Goal: Transaction & Acquisition: Purchase product/service

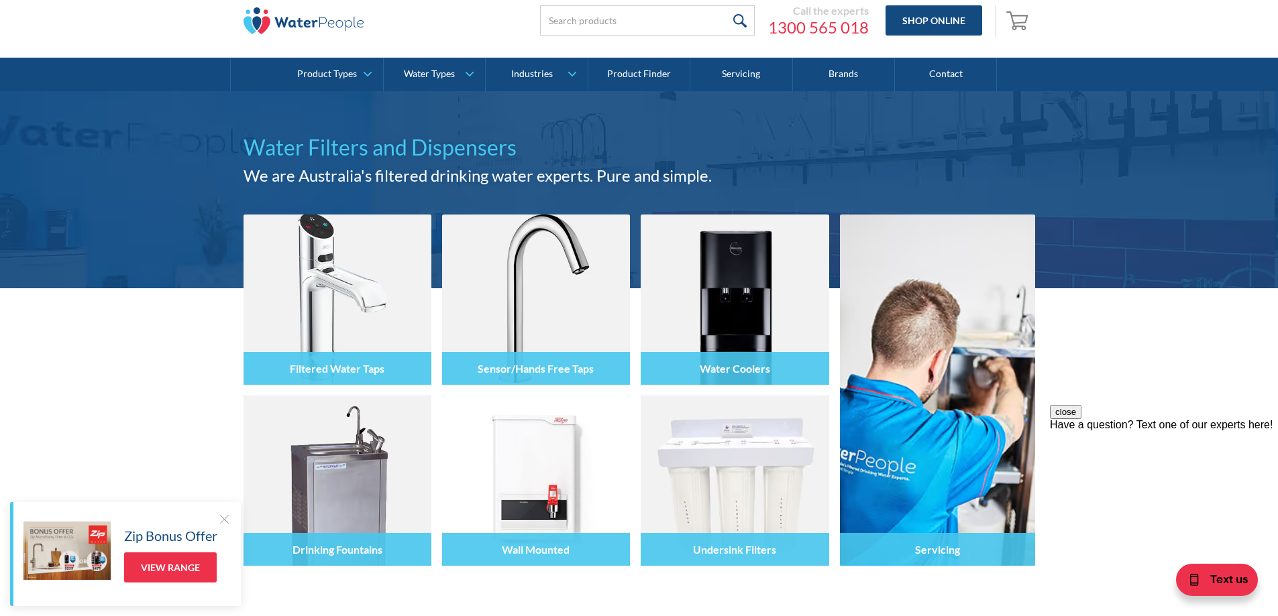
scroll to position [67, 0]
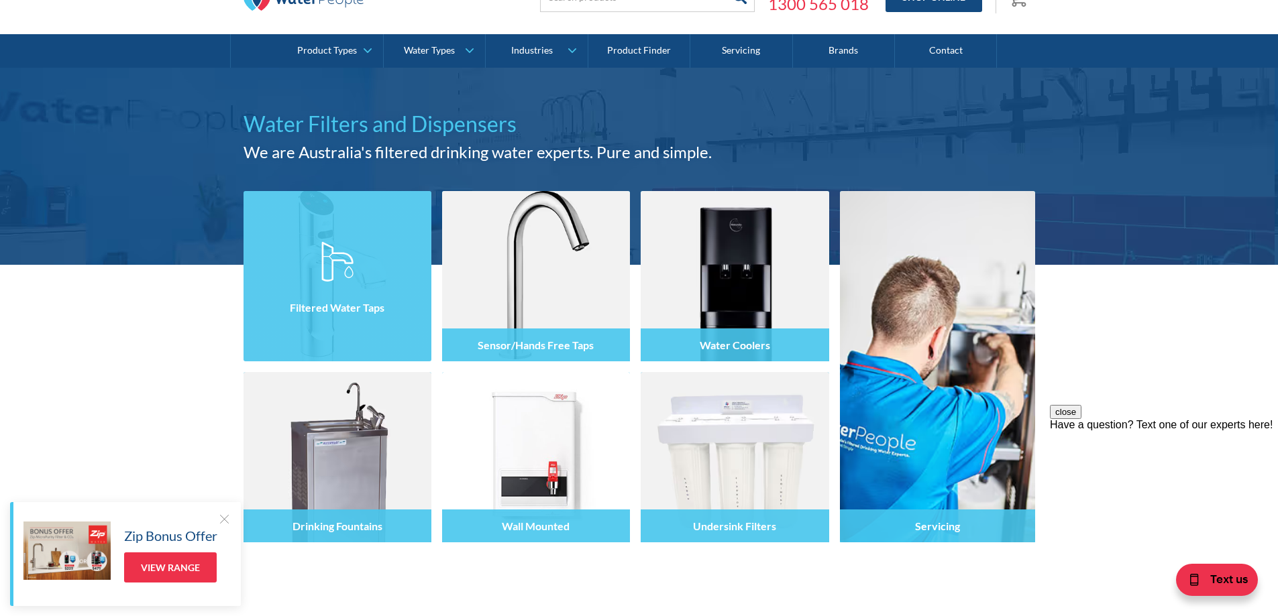
click at [337, 326] on div at bounding box center [338, 288] width 188 height 80
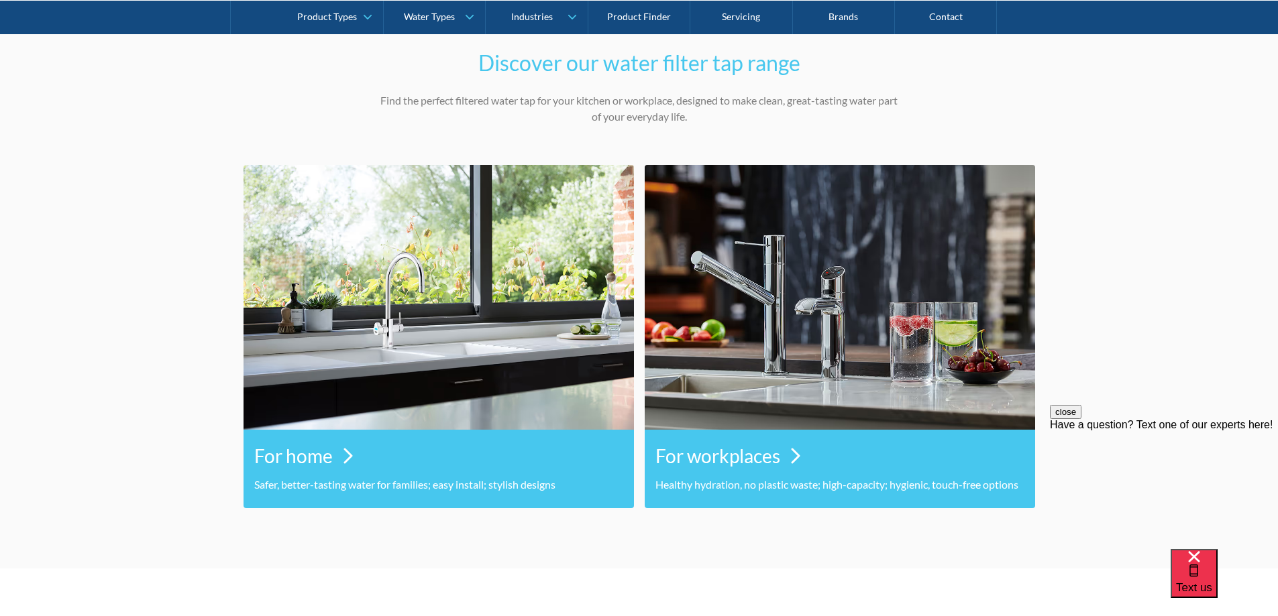
scroll to position [604, 0]
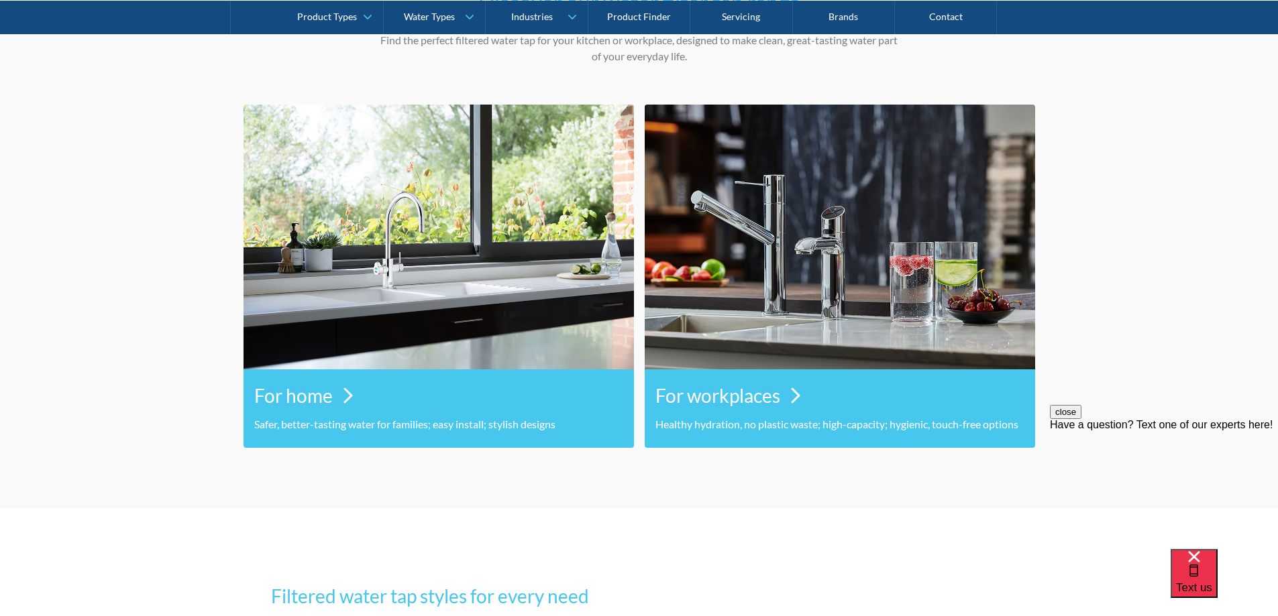
click at [328, 397] on h3 "For home" at bounding box center [293, 396] width 78 height 28
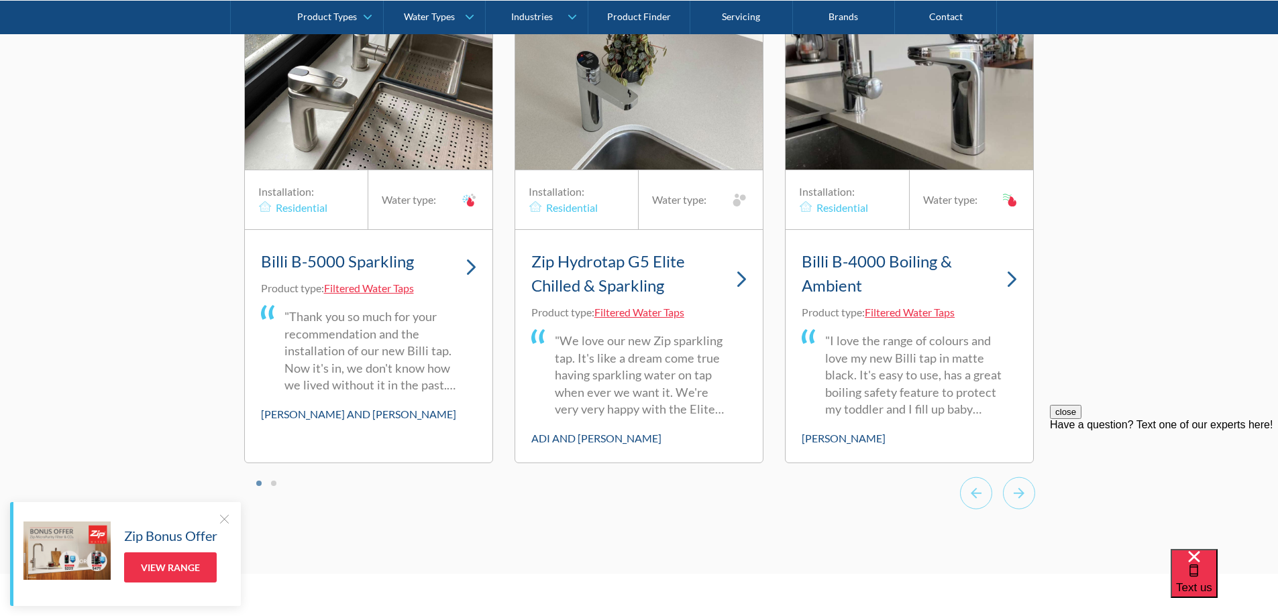
scroll to position [4293, 0]
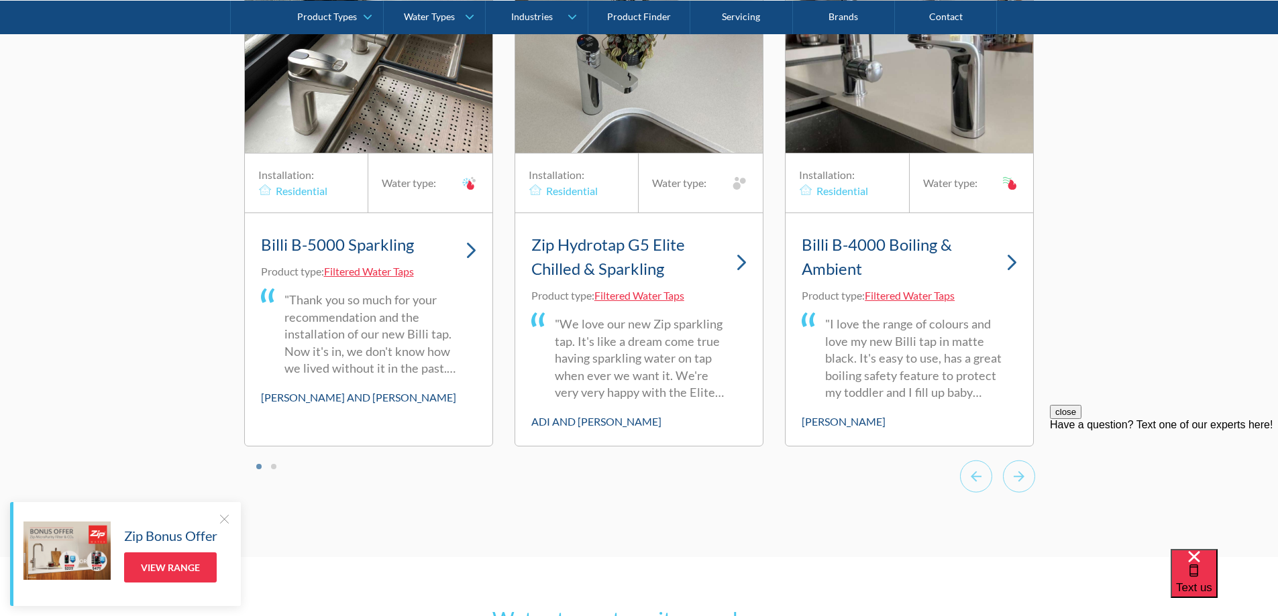
click at [225, 520] on div at bounding box center [223, 518] width 13 height 13
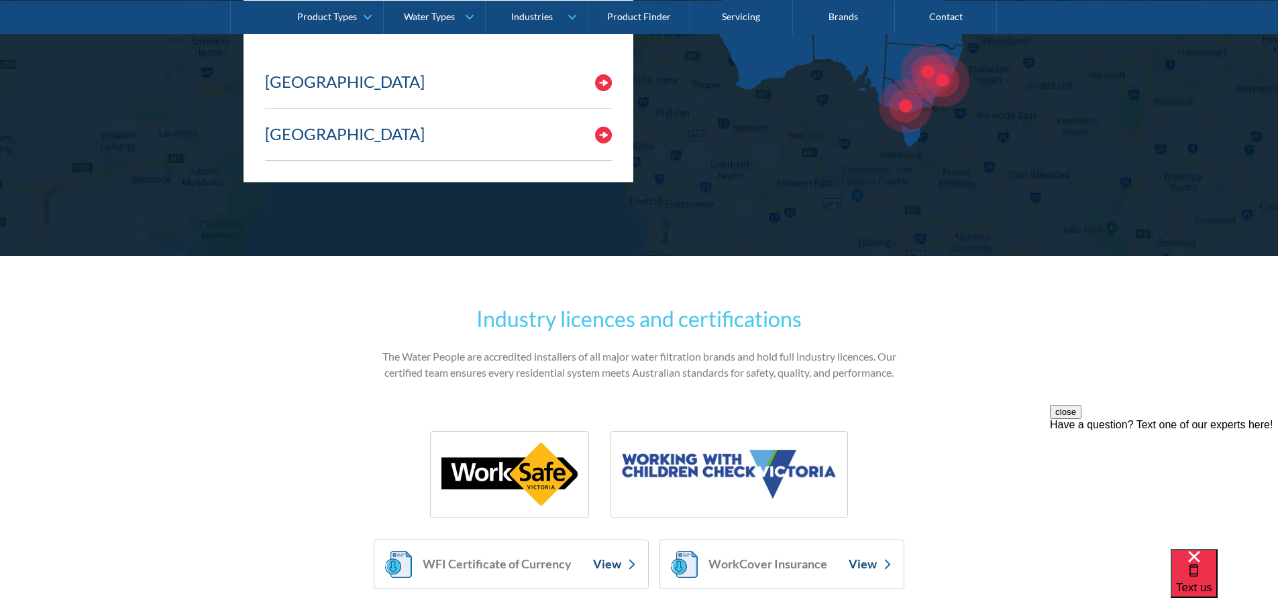
scroll to position [6909, 0]
